Goal: Find specific page/section: Find specific page/section

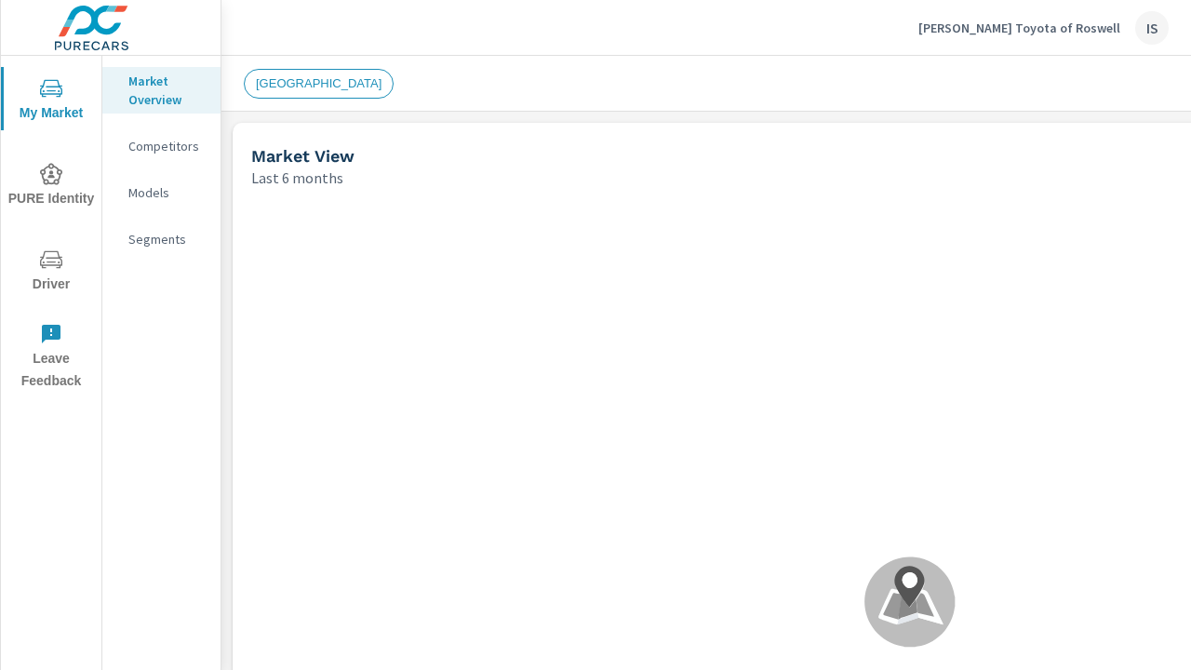
scroll to position [709, 0]
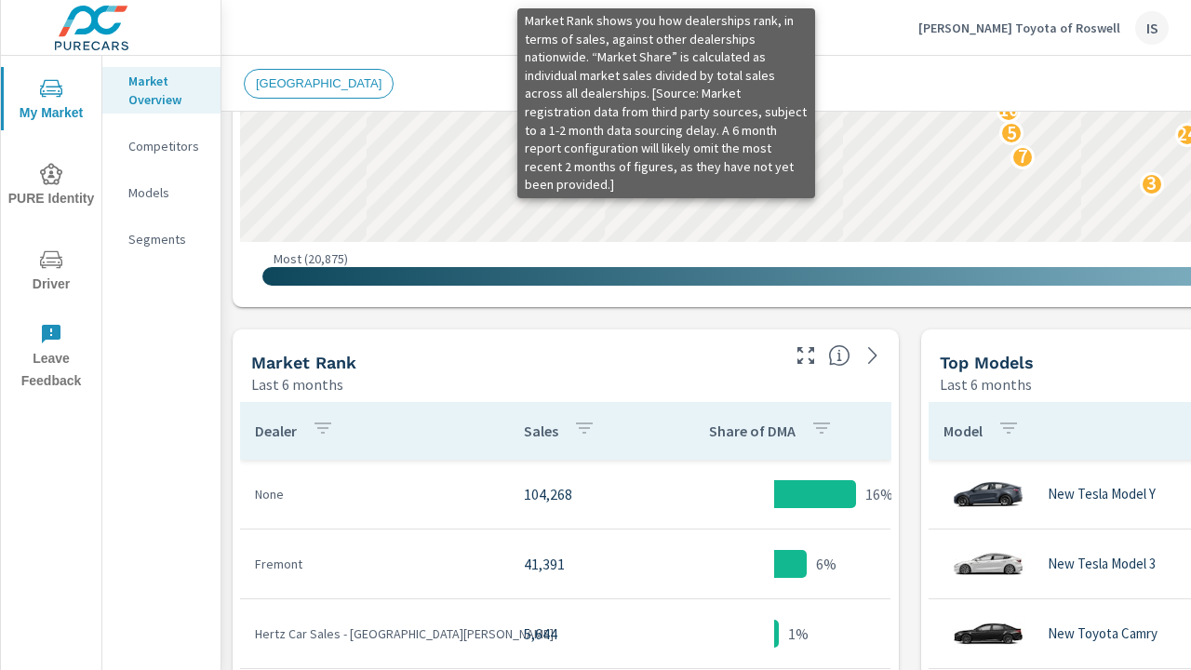
scroll to position [971, 0]
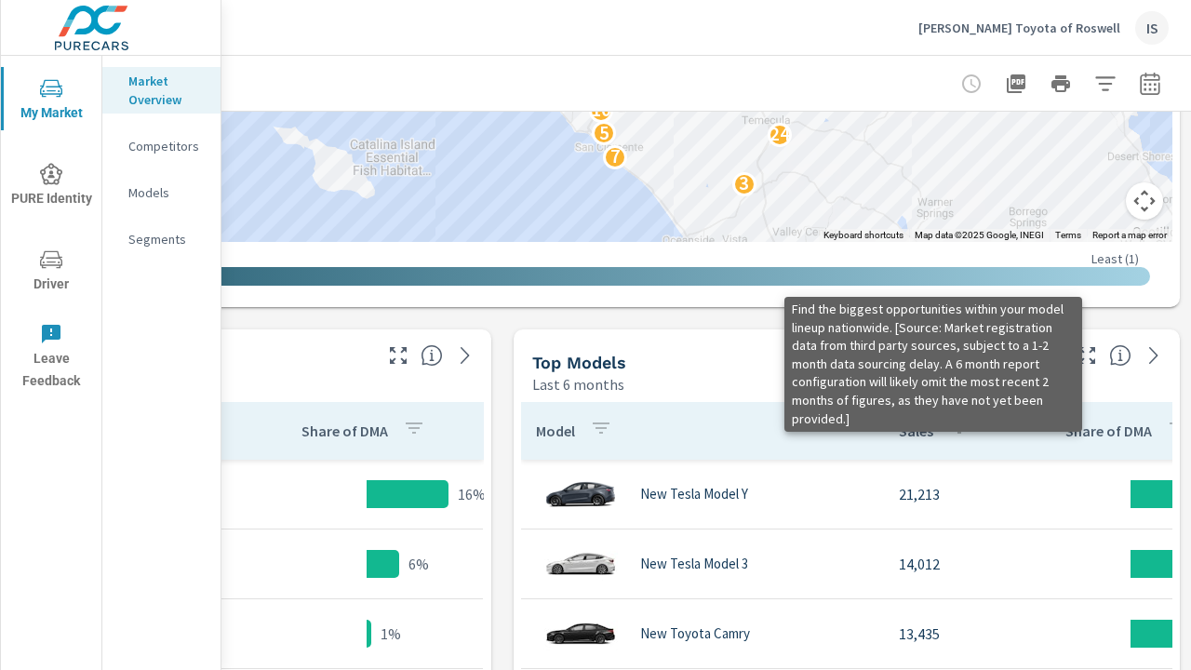
scroll to position [1321, 422]
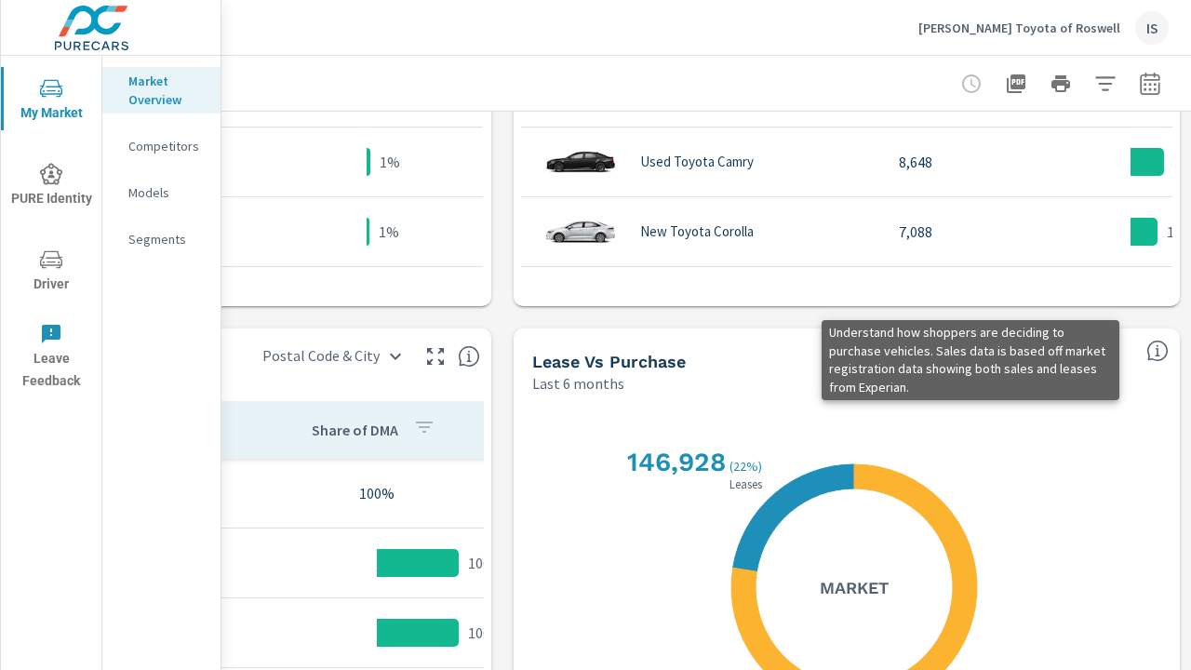
click at [1007, 83] on icon "button" at bounding box center [1016, 83] width 19 height 19
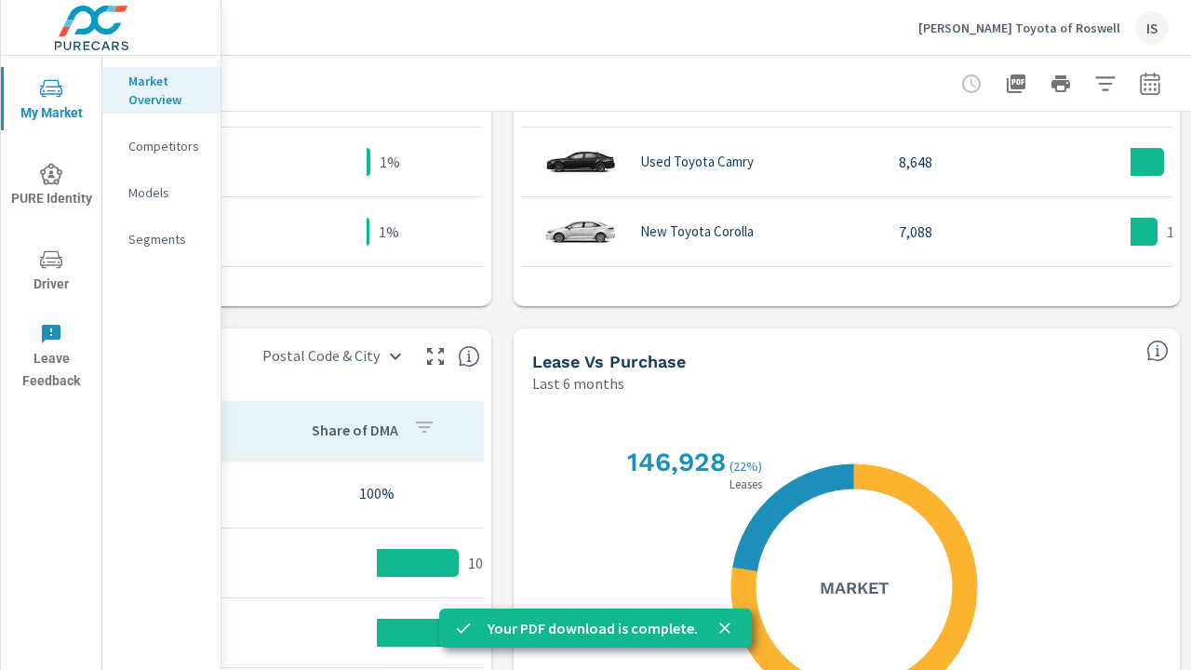
click at [709, 25] on div "[PERSON_NAME] Toyota of Roswell IS" at bounding box center [706, 27] width 925 height 55
